Goal: Check status: Check status

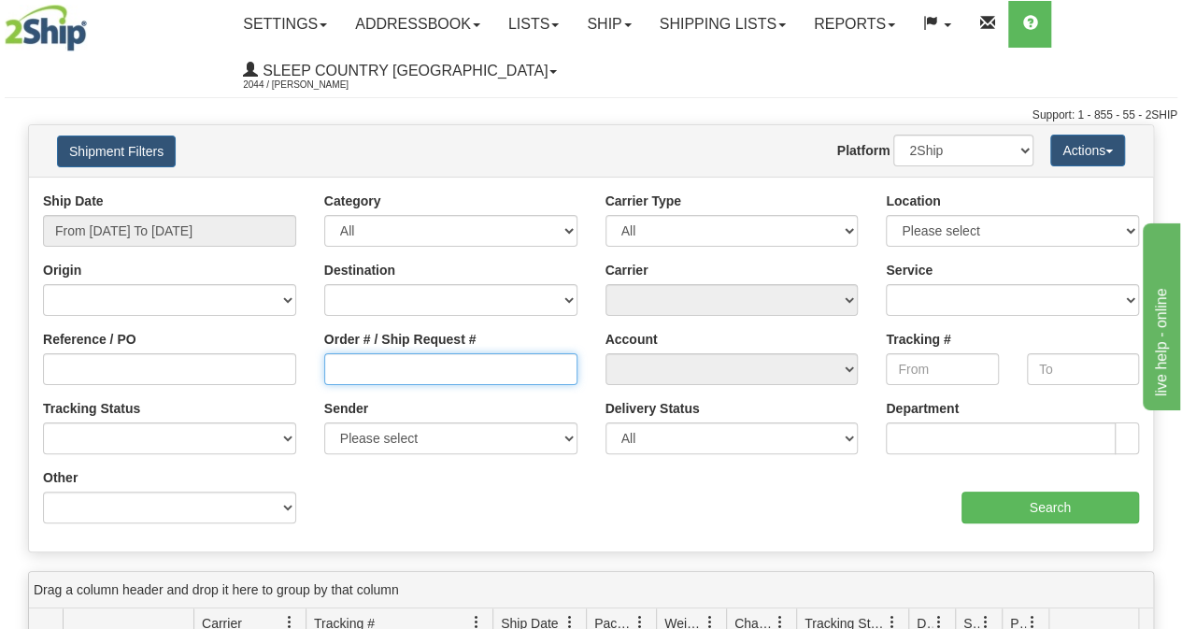
click at [357, 363] on input "Order # / Ship Request #" at bounding box center [450, 369] width 253 height 32
paste input "9002I166860"
type input "9002I166860"
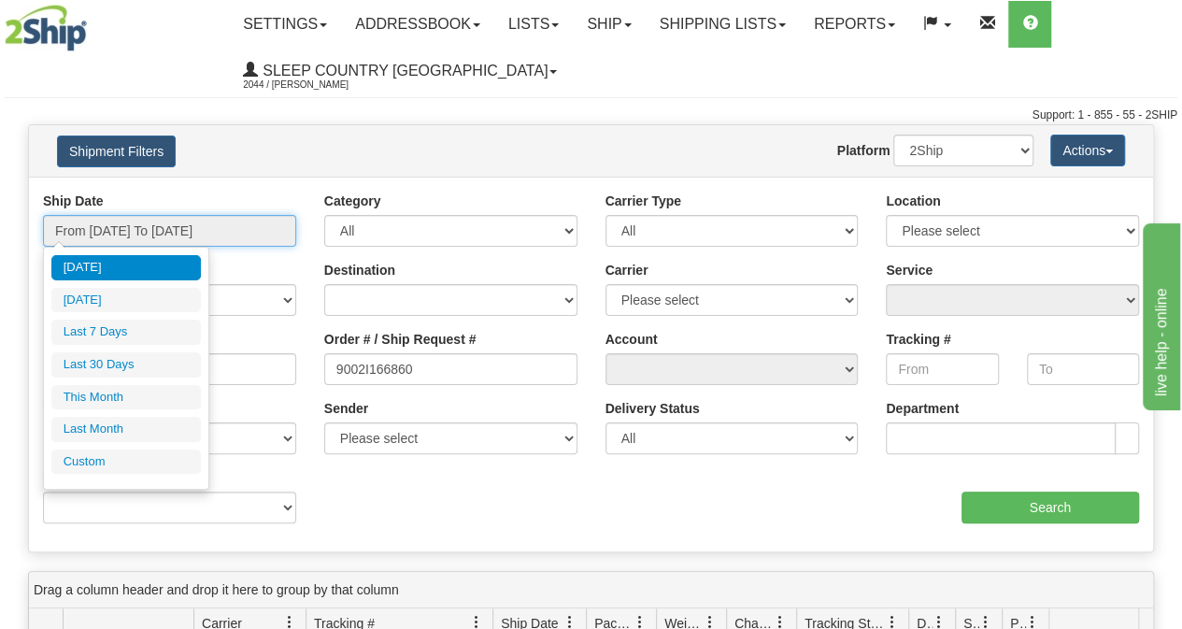
click at [216, 231] on input "From [DATE] To [DATE]" at bounding box center [169, 231] width 253 height 32
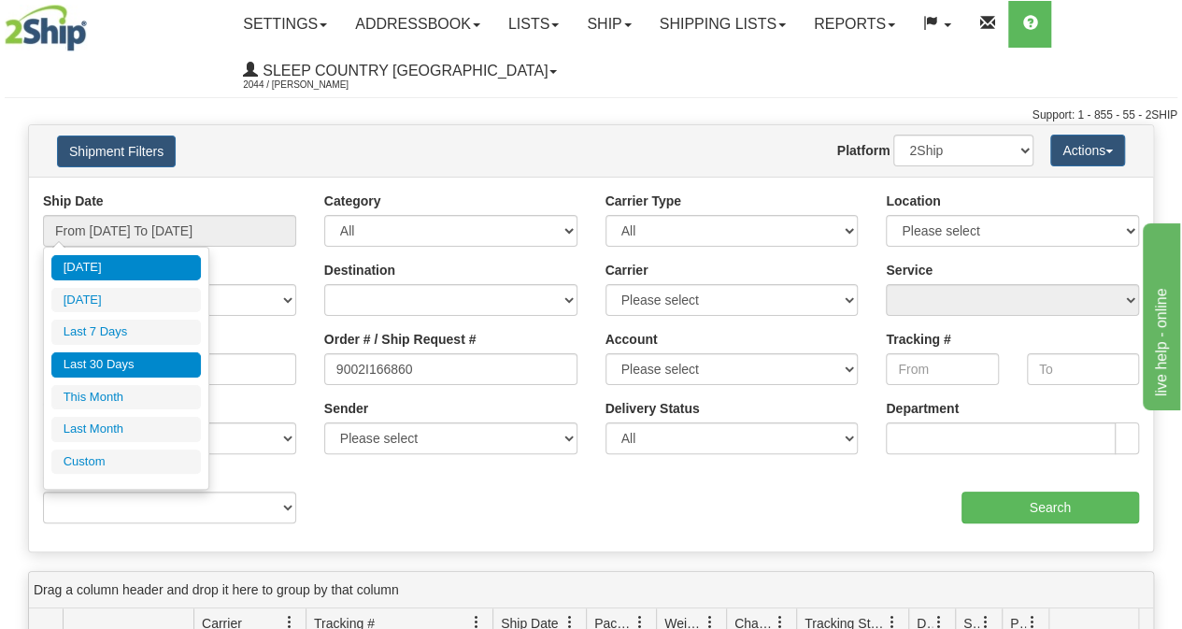
click at [135, 359] on li "Last 30 Days" at bounding box center [125, 364] width 149 height 25
type input "From [DATE] To [DATE]"
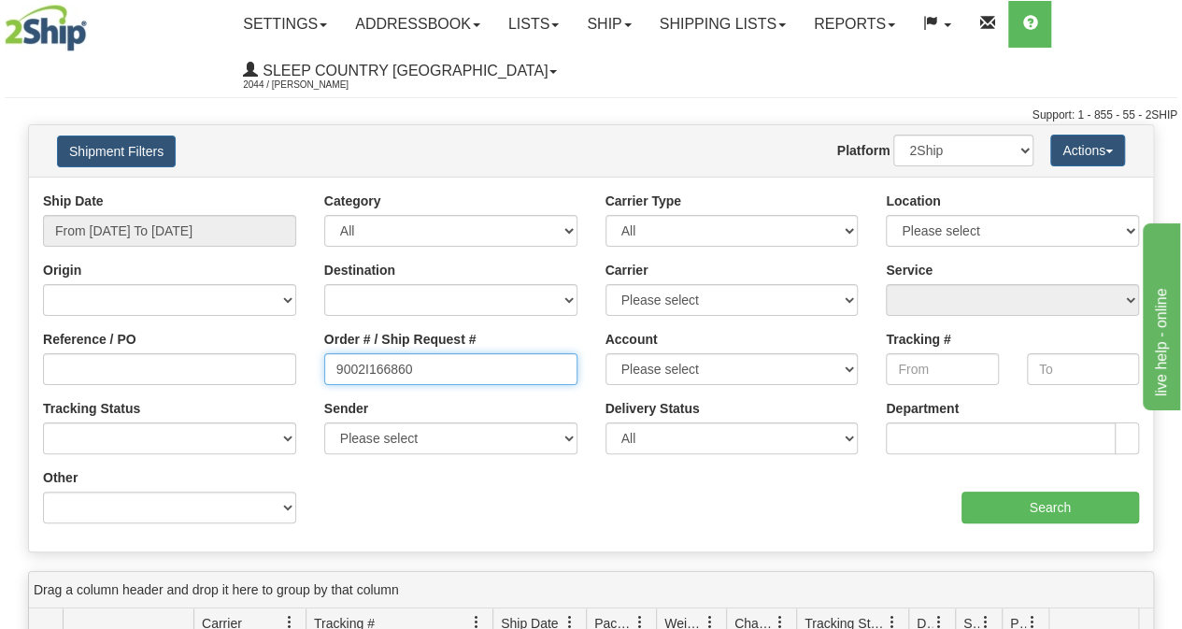
click at [493, 373] on input "9002I166860" at bounding box center [450, 369] width 253 height 32
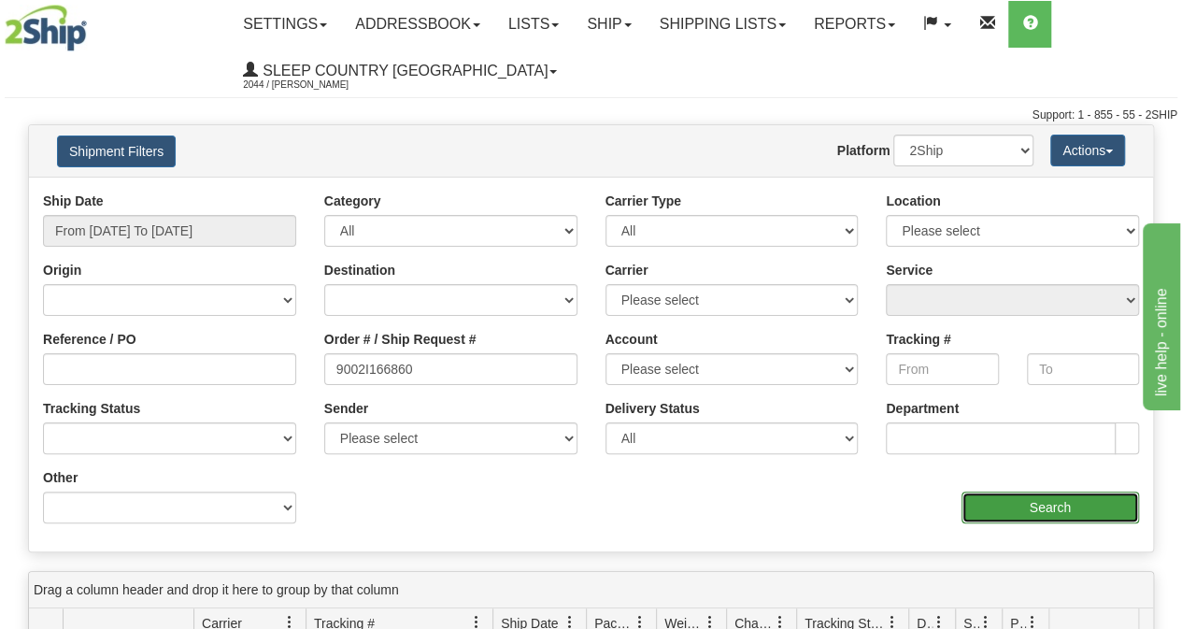
click at [1086, 503] on input "Search" at bounding box center [1050, 507] width 178 height 32
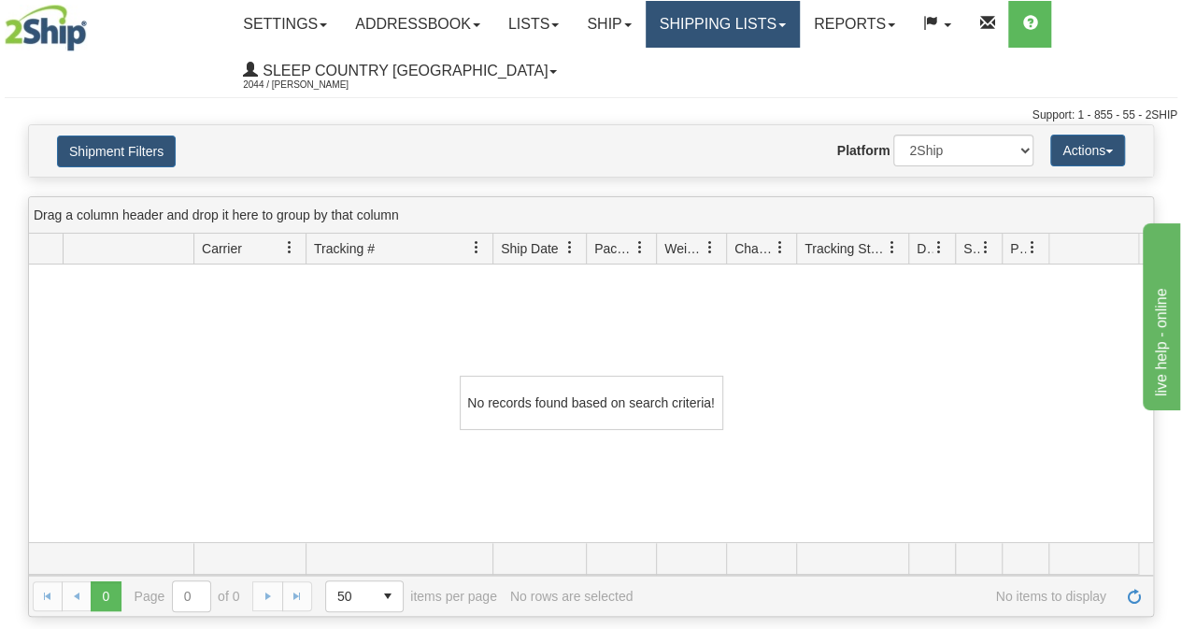
click at [719, 18] on link "Shipping lists" at bounding box center [723, 24] width 154 height 47
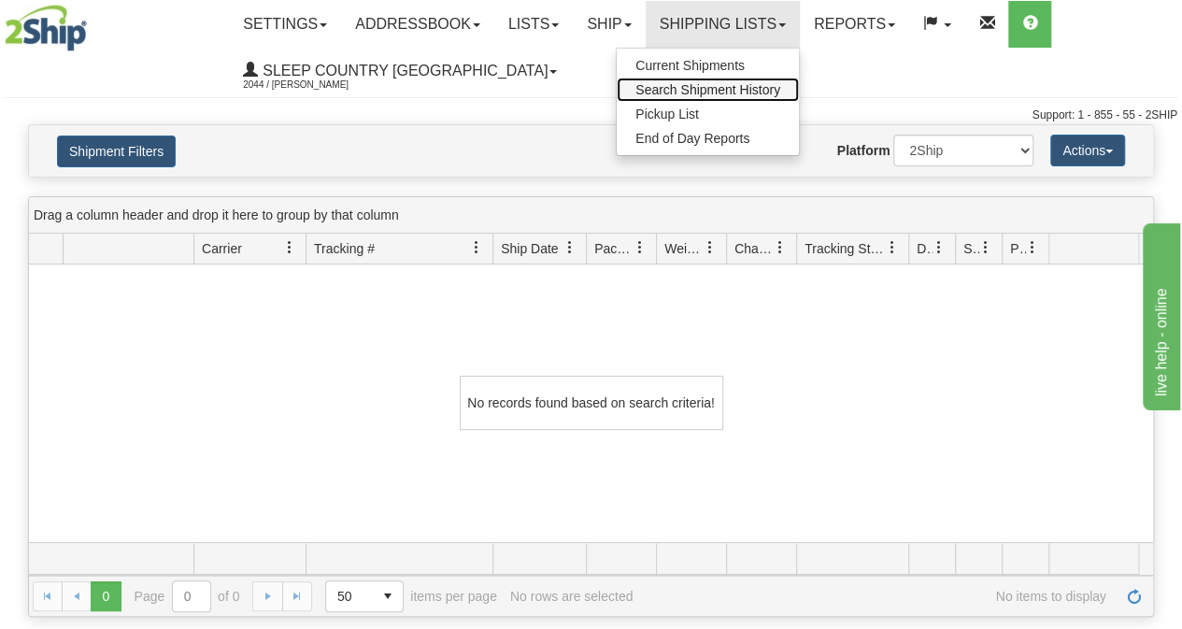
click at [742, 92] on span "Search Shipment History" at bounding box center [707, 89] width 145 height 15
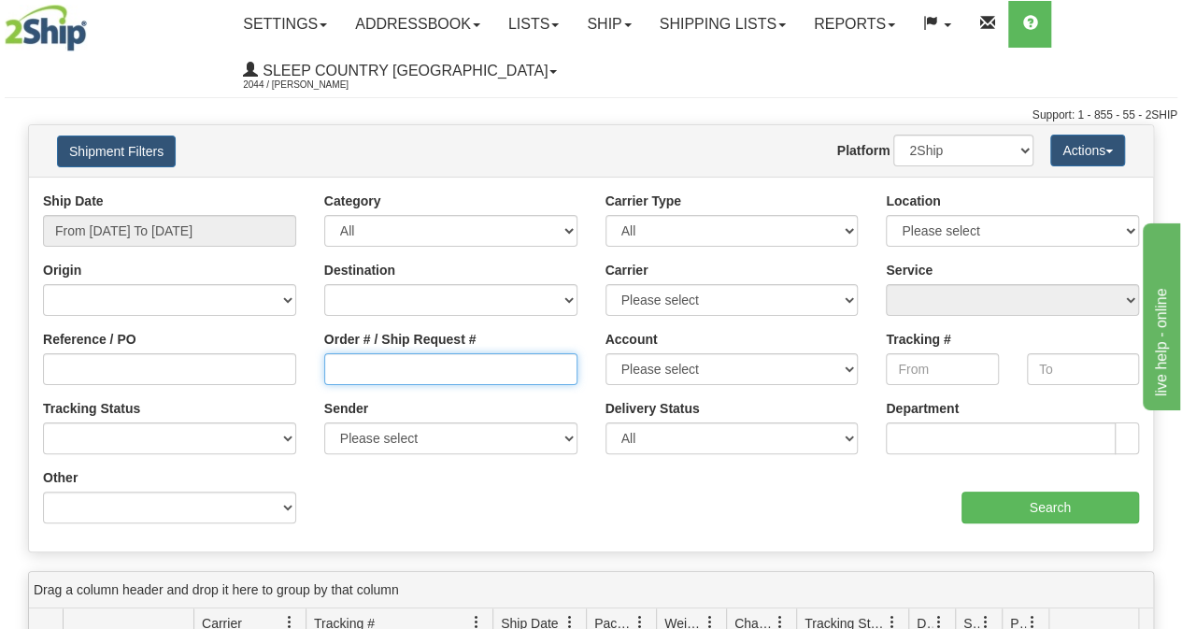
click at [505, 359] on input "Order # / Ship Request #" at bounding box center [450, 369] width 253 height 32
paste input "9002I141872"
type input "9002I141872"
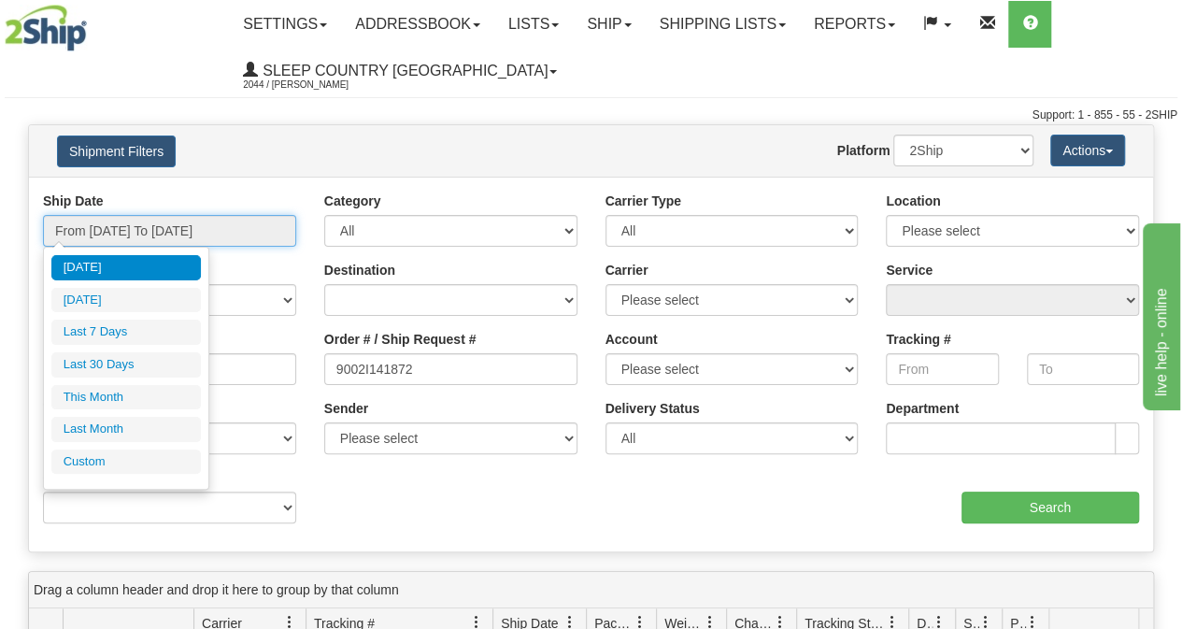
click at [178, 235] on input "From [DATE] To [DATE]" at bounding box center [169, 231] width 253 height 32
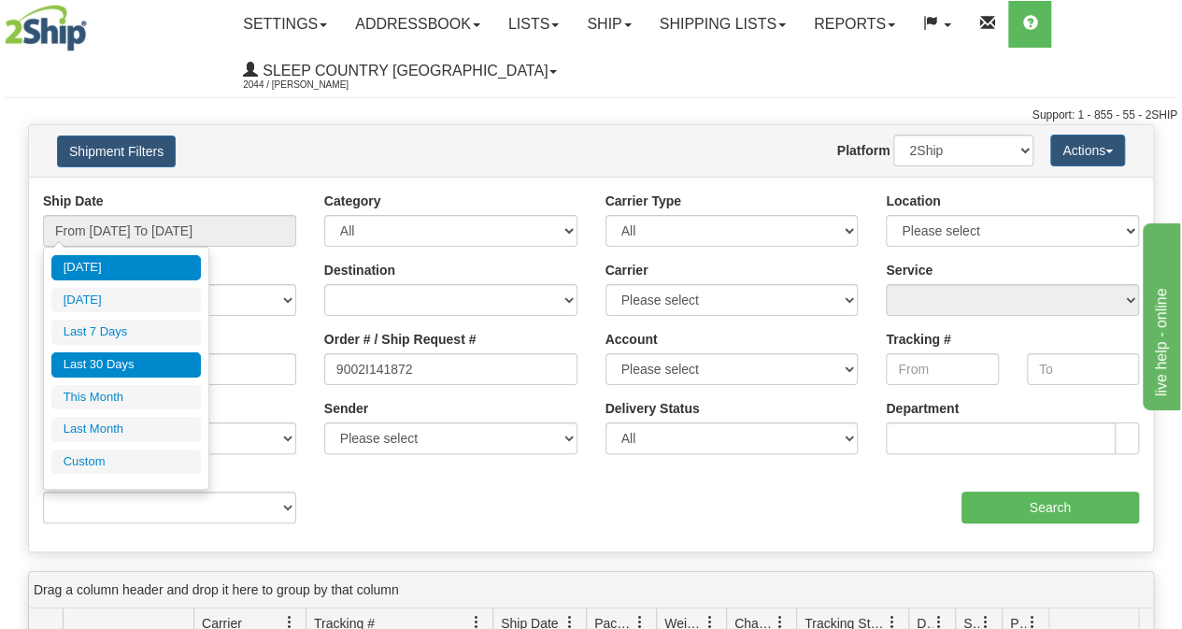
click at [145, 362] on li "Last 30 Days" at bounding box center [125, 364] width 149 height 25
type input "From [DATE] To [DATE]"
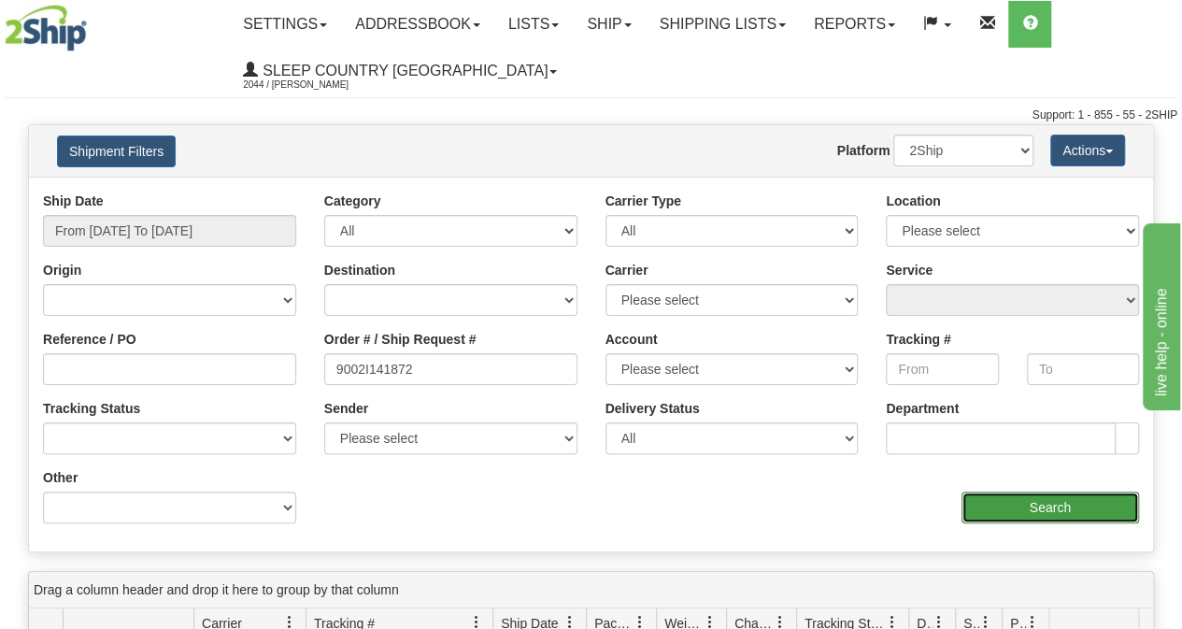
click at [1065, 515] on input "Search" at bounding box center [1050, 507] width 178 height 32
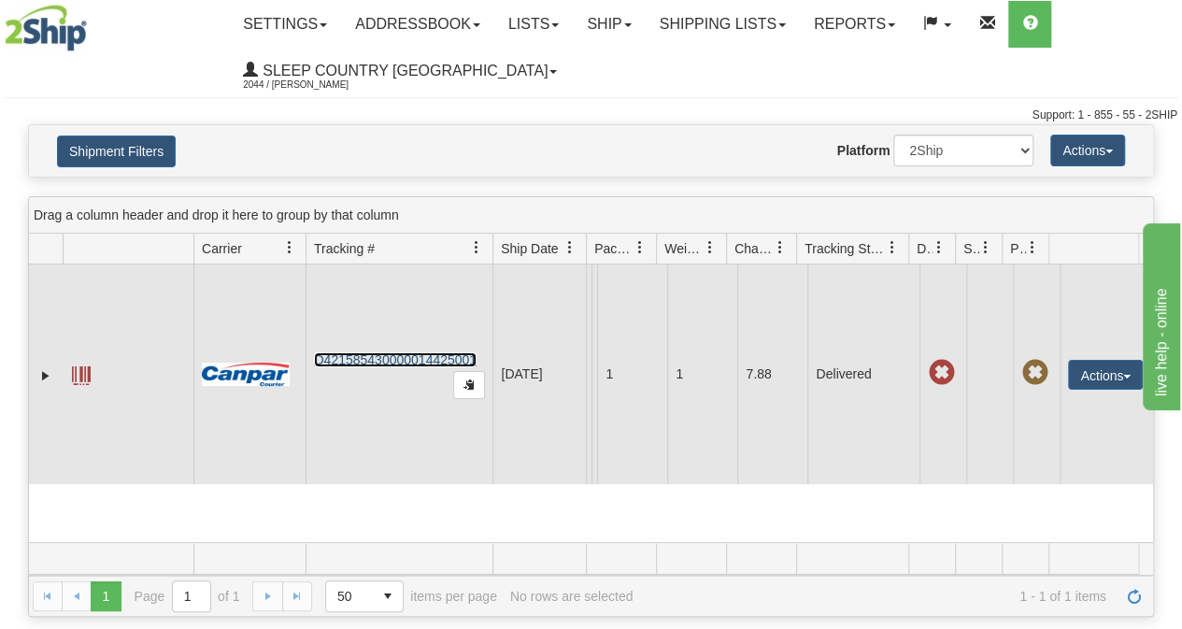
click at [370, 366] on link "D421585430000014425001" at bounding box center [395, 359] width 163 height 15
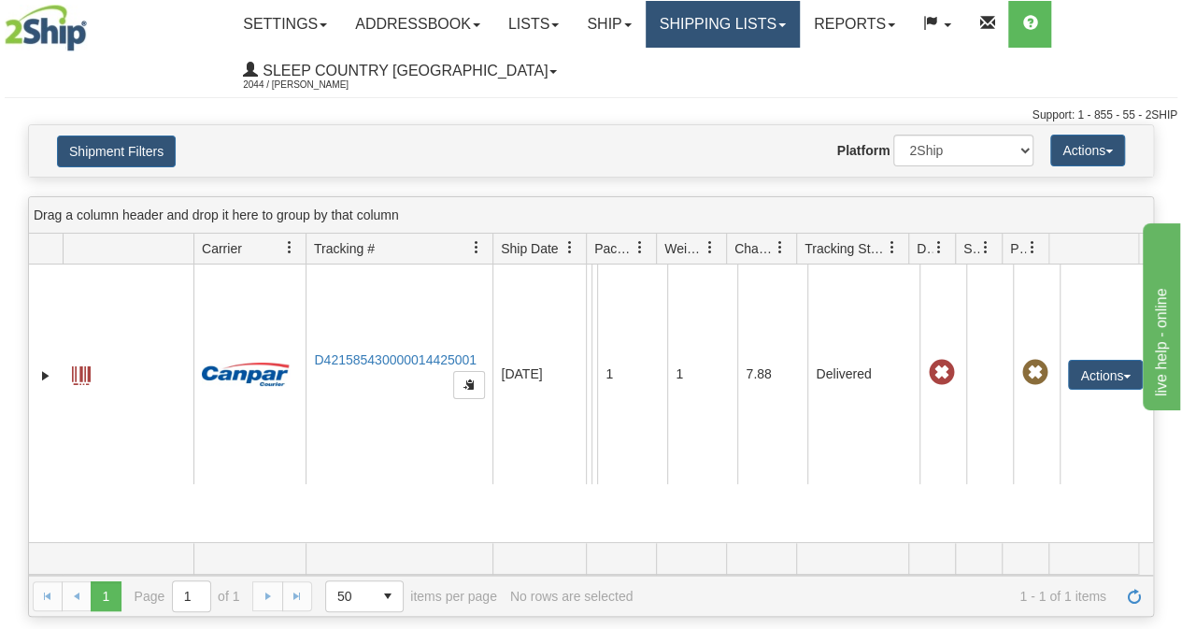
click at [716, 34] on link "Shipping lists" at bounding box center [723, 24] width 154 height 47
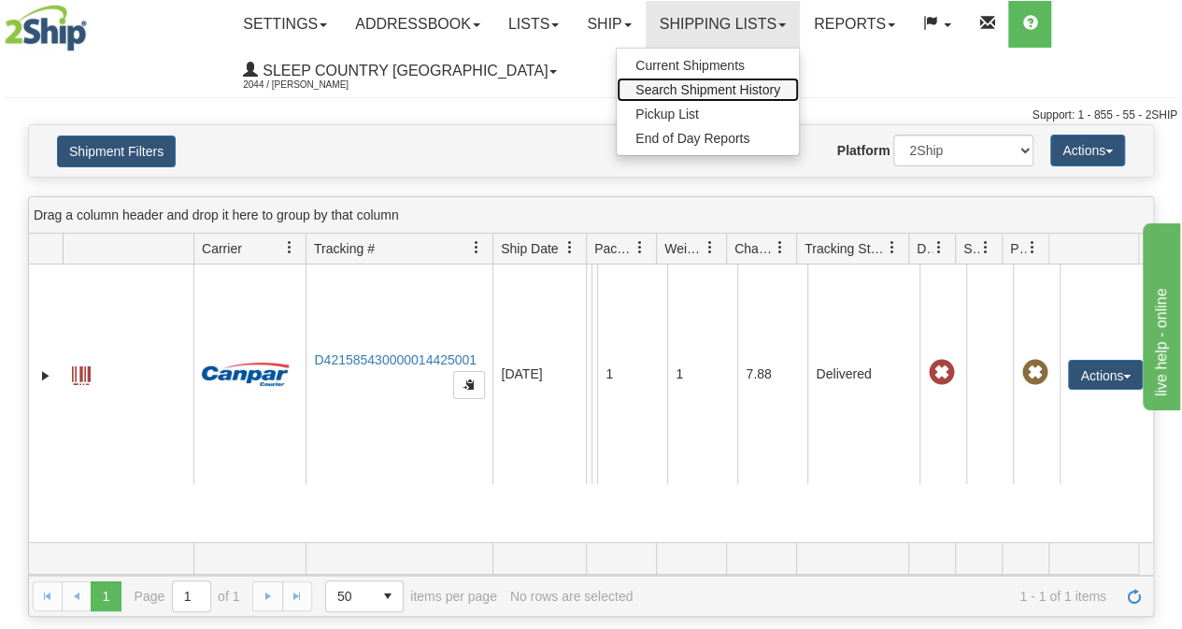
click at [688, 96] on link "Search Shipment History" at bounding box center [708, 90] width 182 height 24
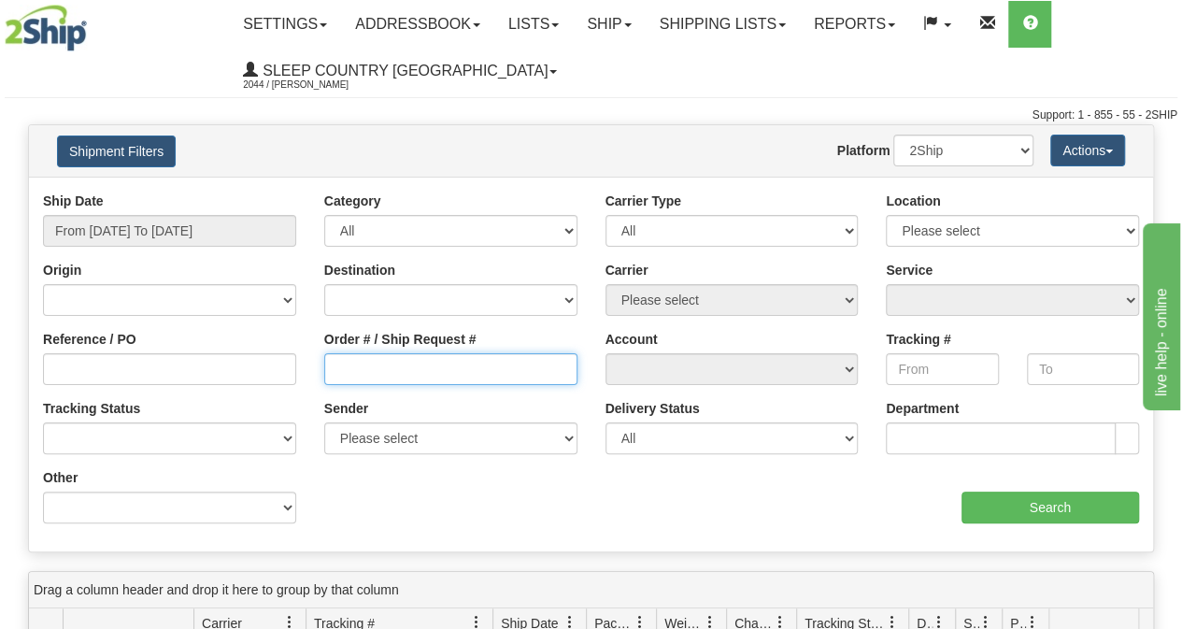
click at [342, 374] on input "Order # / Ship Request #" at bounding box center [450, 369] width 253 height 32
paste input "9002I133726"
type input "9002I133726"
drag, startPoint x: 151, startPoint y: 202, endPoint x: 164, endPoint y: 216, distance: 18.5
click at [153, 206] on div "Ship Date From [DATE] To [DATE]" at bounding box center [169, 219] width 253 height 55
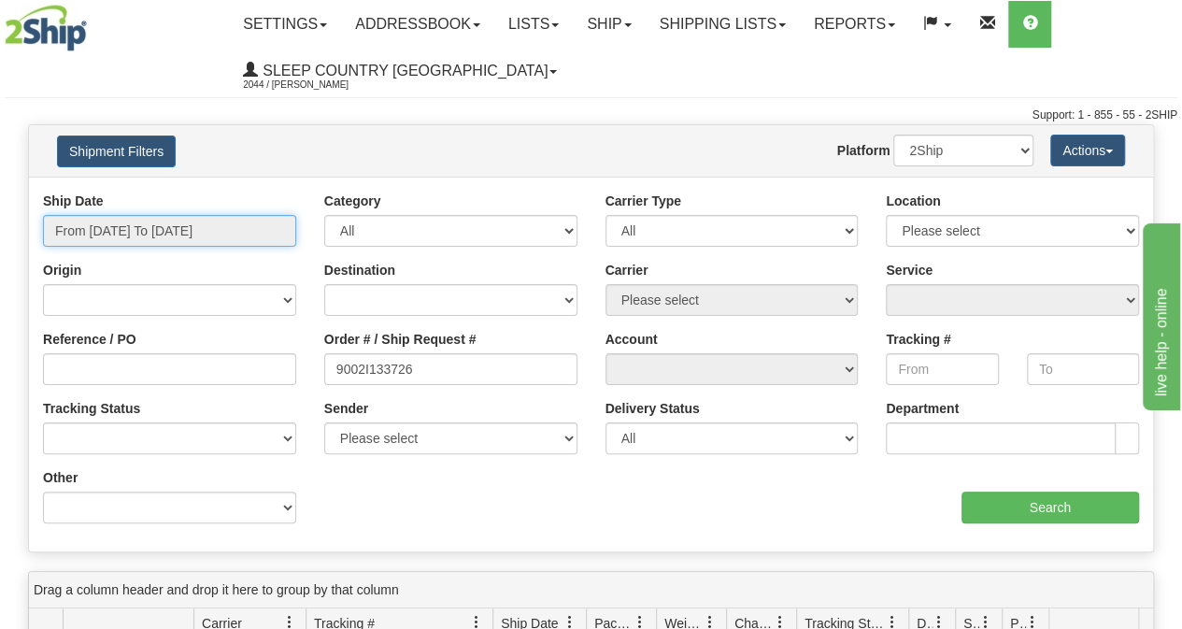
click at [164, 216] on input "From [DATE] To [DATE]" at bounding box center [169, 231] width 253 height 32
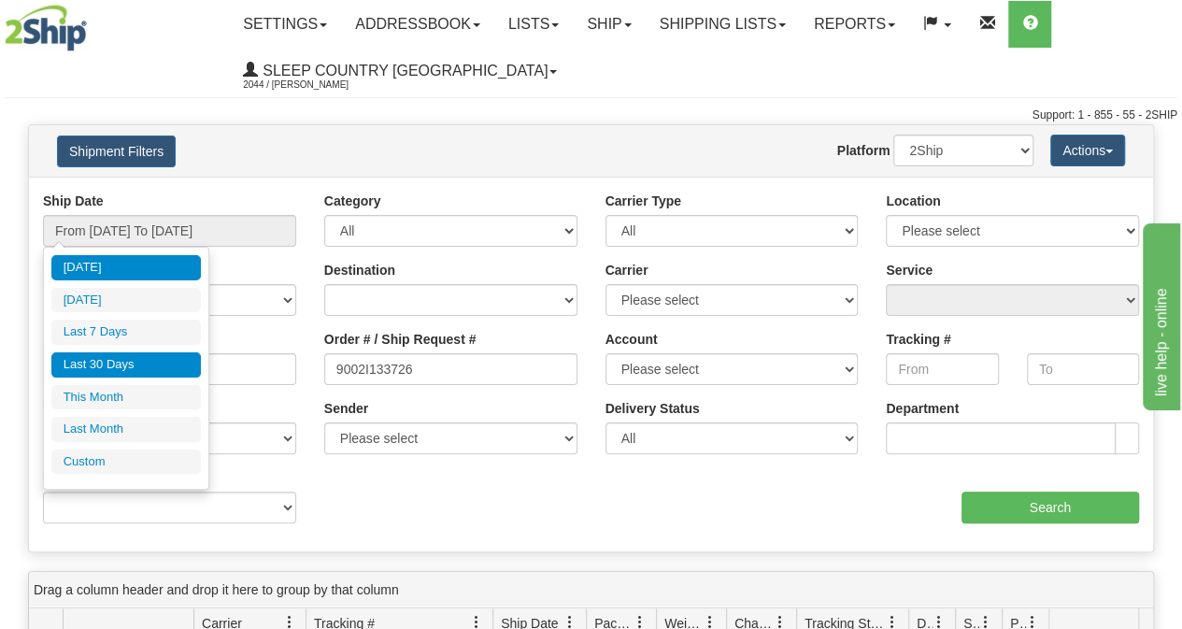
click at [142, 352] on li "Last 30 Days" at bounding box center [125, 364] width 149 height 25
type input "From [DATE] To [DATE]"
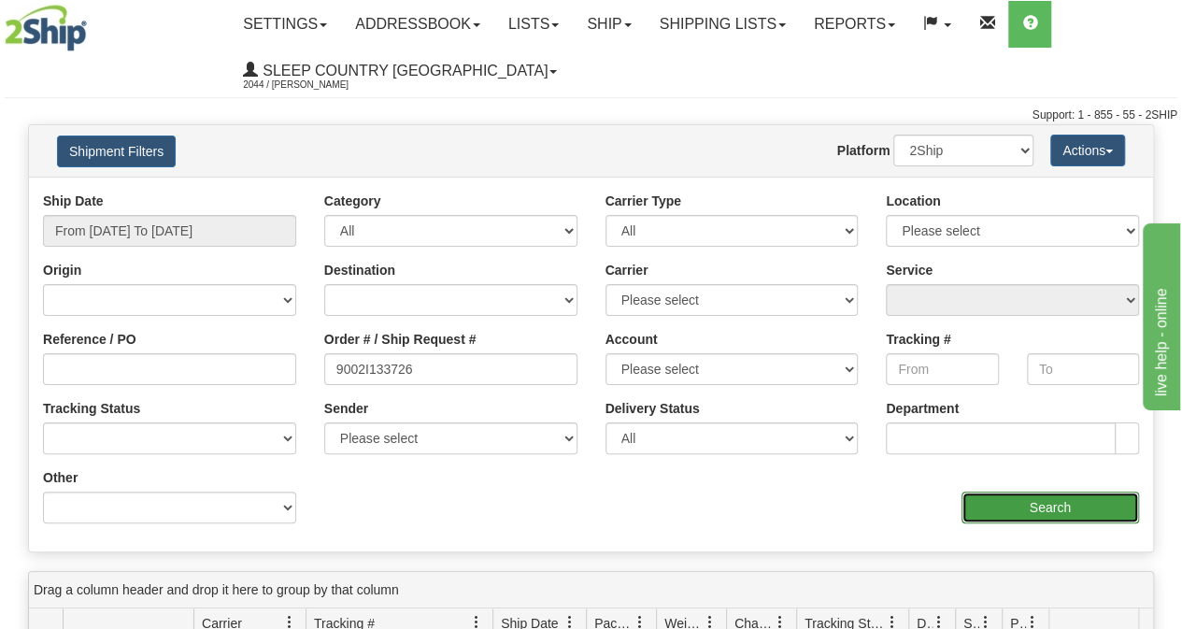
click at [1031, 496] on input "Search" at bounding box center [1050, 507] width 178 height 32
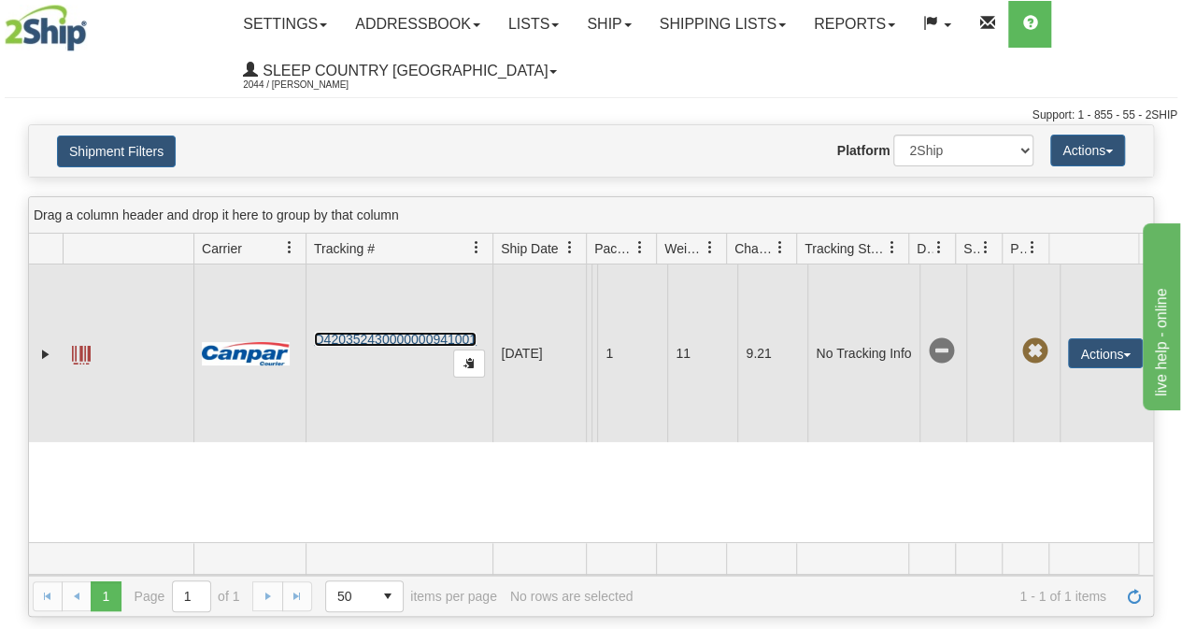
click at [405, 341] on link "D420352430000000941001" at bounding box center [395, 339] width 163 height 15
